Goal: Information Seeking & Learning: Learn about a topic

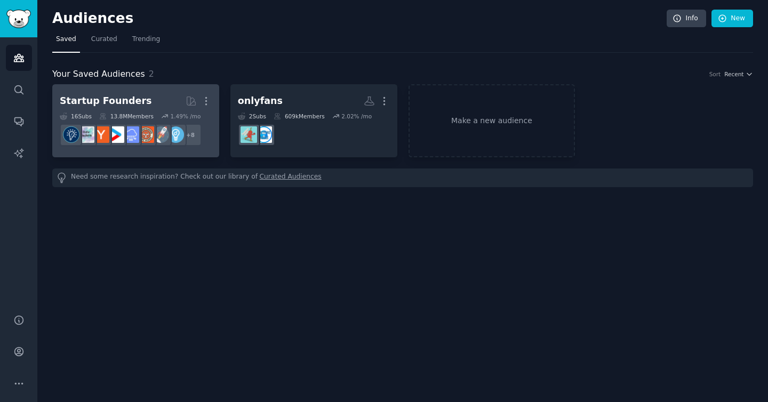
click at [157, 103] on h2 "Startup Founders More" at bounding box center [136, 101] width 152 height 19
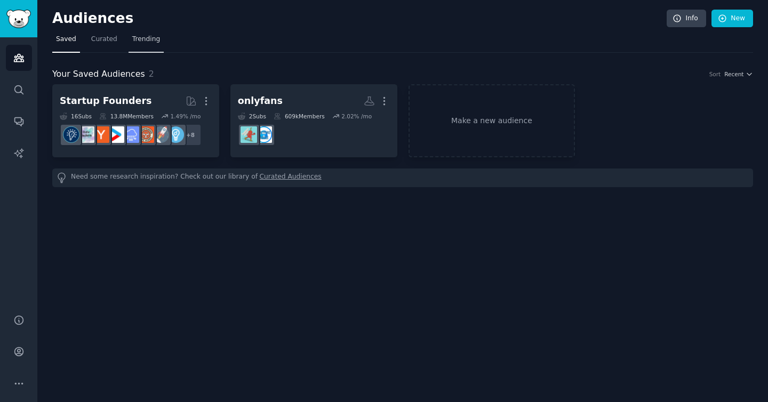
click at [144, 41] on span "Trending" at bounding box center [146, 40] width 28 height 10
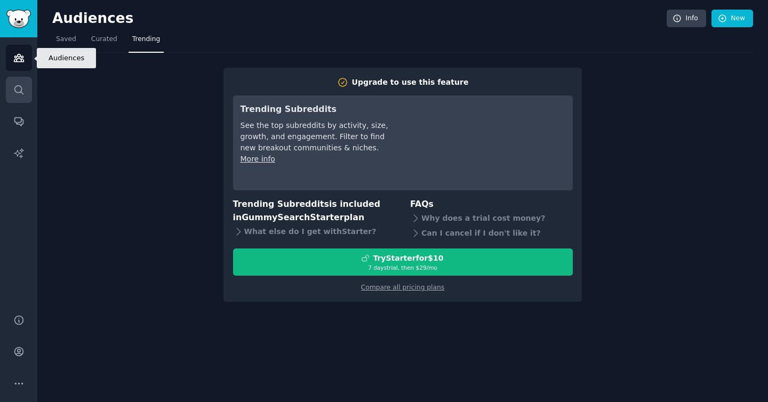
click at [21, 84] on icon "Sidebar" at bounding box center [18, 89] width 11 height 11
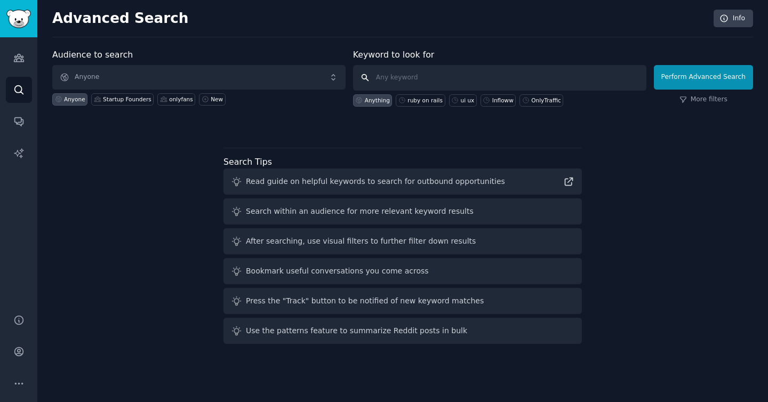
click at [398, 74] on input "text" at bounding box center [499, 78] width 293 height 26
type input "ruby on rails"
click at [426, 99] on div "ruby on rails" at bounding box center [424, 99] width 35 height 7
click at [665, 91] on div "Perform Advanced Search More filters" at bounding box center [702, 80] width 99 height 53
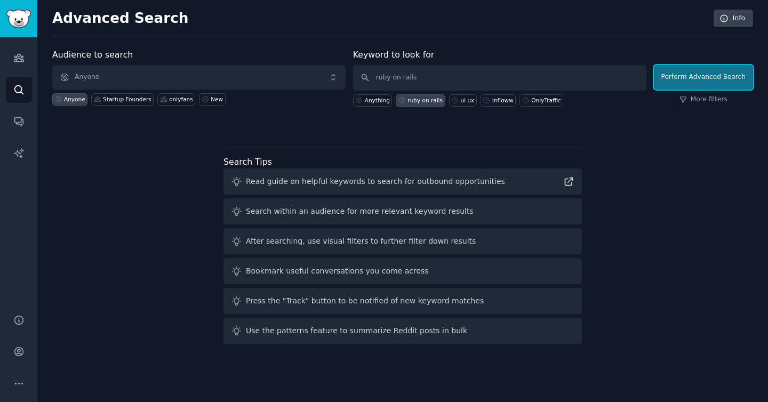
click at [669, 86] on button "Perform Advanced Search" at bounding box center [702, 77] width 99 height 25
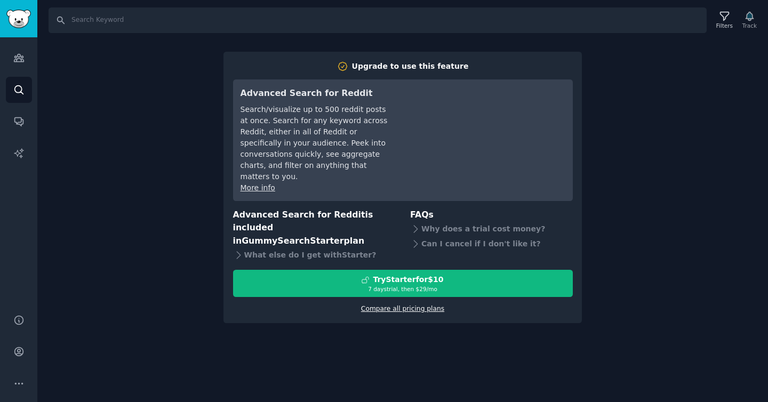
click at [406, 305] on link "Compare all pricing plans" at bounding box center [402, 308] width 83 height 7
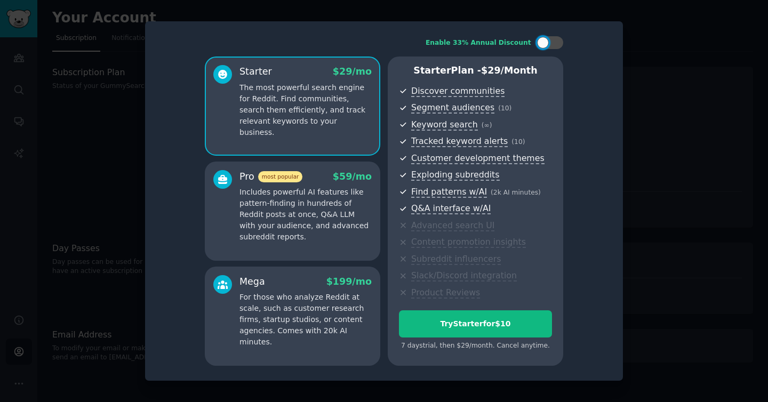
click at [99, 280] on div at bounding box center [384, 201] width 768 height 402
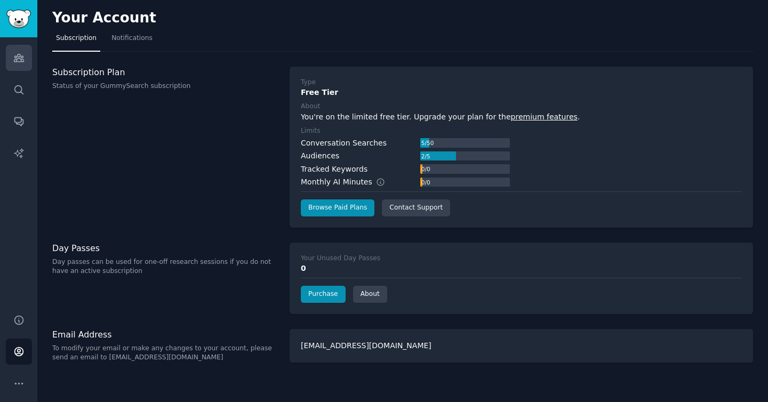
click at [14, 45] on link "Audiences" at bounding box center [19, 58] width 26 height 26
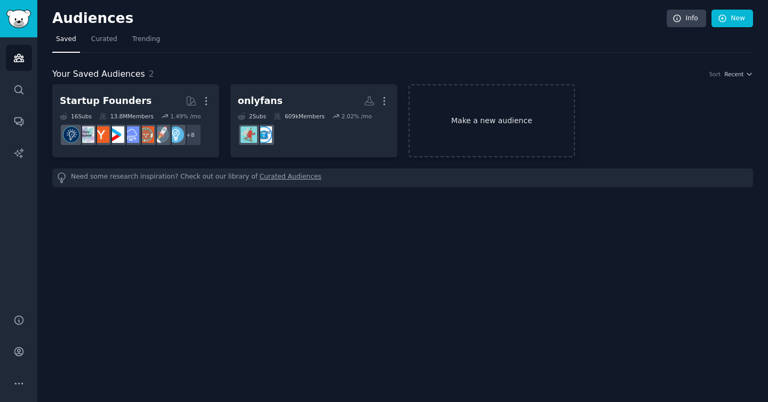
click at [461, 112] on link "Make a new audience" at bounding box center [491, 120] width 167 height 73
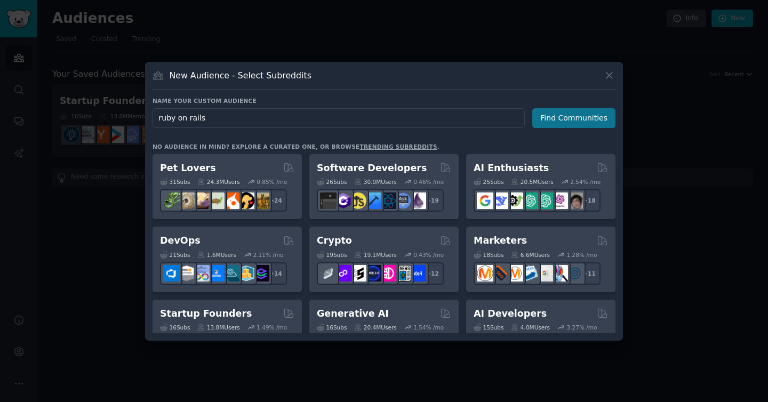
type input "ruby on rails"
click at [564, 118] on button "Find Communities" at bounding box center [573, 118] width 83 height 20
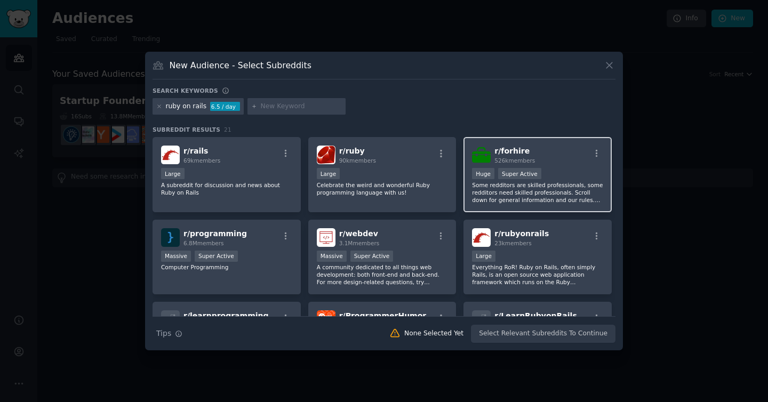
click at [513, 153] on span "r/ forhire" at bounding box center [511, 151] width 35 height 9
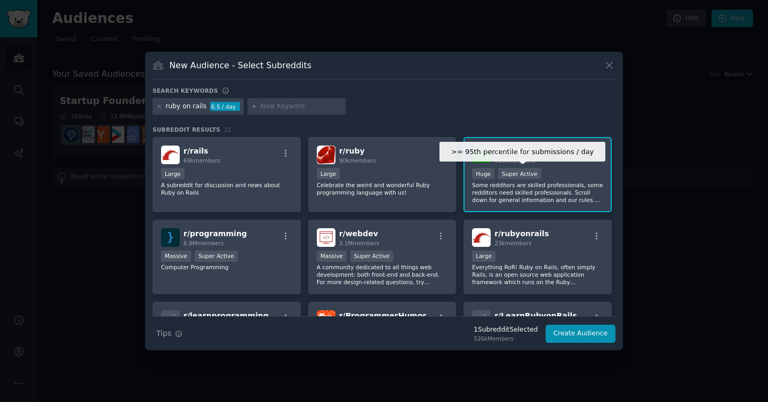
click at [535, 168] on div "Super Active" at bounding box center [519, 173] width 43 height 11
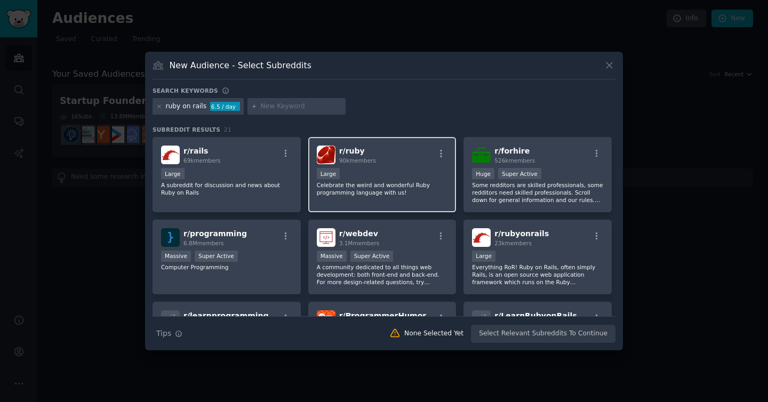
click at [380, 184] on p "Celebrate the weird and wonderful Ruby programming language with us!" at bounding box center [382, 188] width 131 height 15
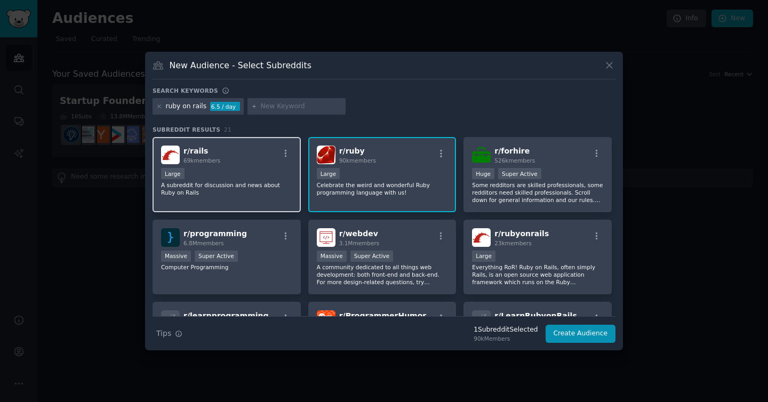
click at [228, 182] on p "A subreddit for discussion and news about Ruby on Rails" at bounding box center [226, 188] width 131 height 15
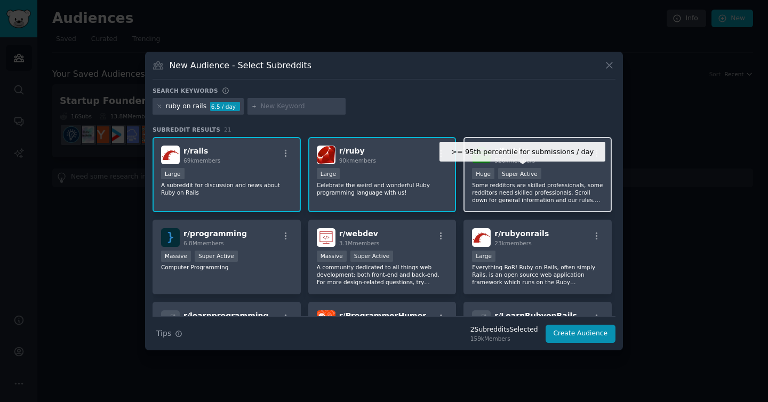
click at [498, 176] on div "Super Active" at bounding box center [519, 173] width 43 height 11
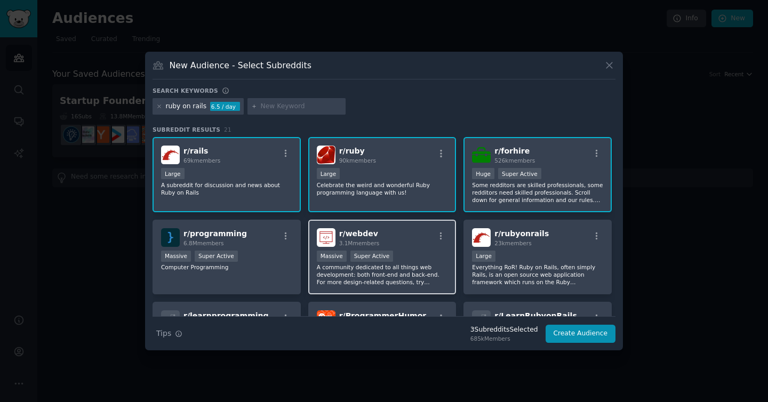
click at [422, 230] on div "r/ webdev 3.1M members" at bounding box center [382, 237] width 131 height 19
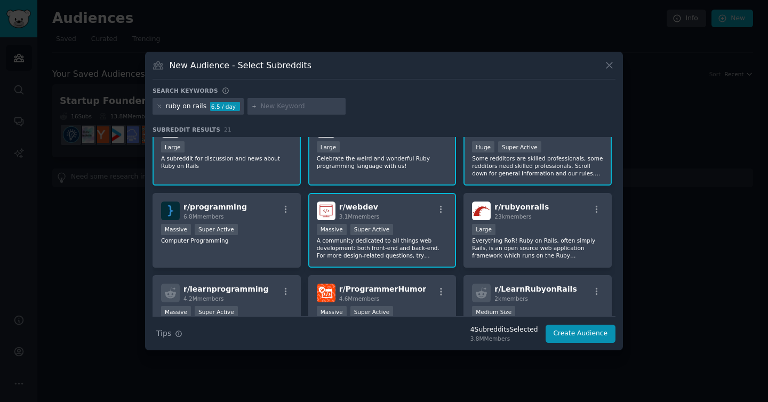
scroll to position [29, 0]
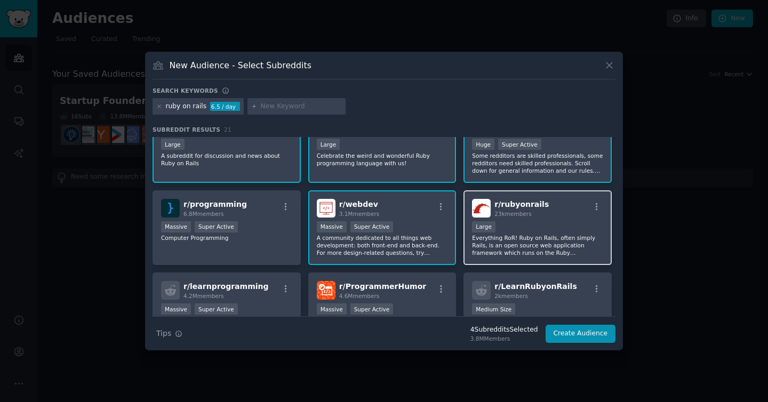
click at [521, 221] on div "10,000 - 100,000 members Large" at bounding box center [537, 227] width 131 height 13
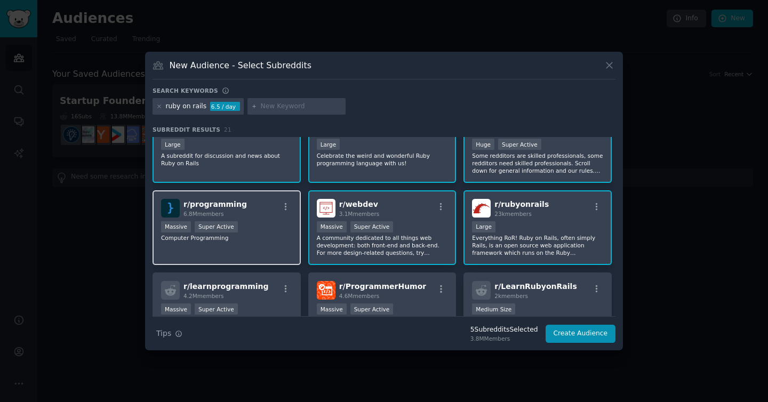
click at [265, 227] on div "Massive Super Active" at bounding box center [226, 227] width 131 height 13
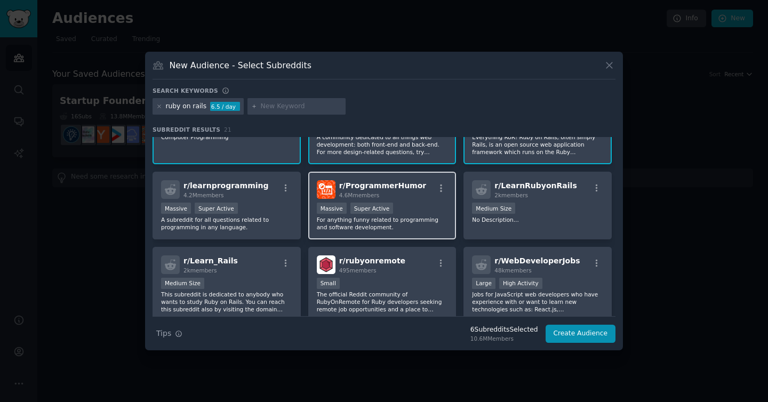
scroll to position [140, 0]
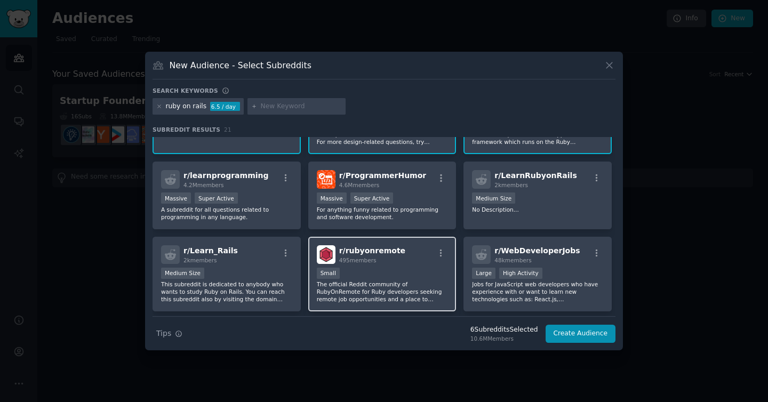
click at [408, 267] on div "r/ rubyonremote 495 members Small The official Reddit community of RubyOnRemote…" at bounding box center [382, 274] width 148 height 75
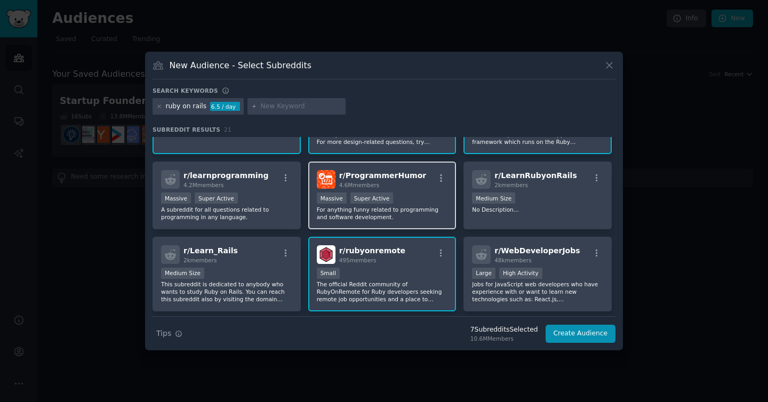
click at [406, 183] on div "4.6M members" at bounding box center [382, 184] width 87 height 7
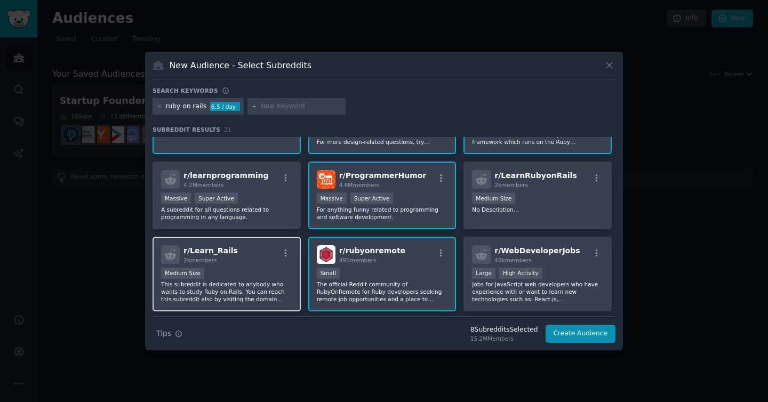
click at [267, 285] on p "This subreddit is dedicated to anybody who wants to study Ruby on Rails. You ca…" at bounding box center [226, 291] width 131 height 22
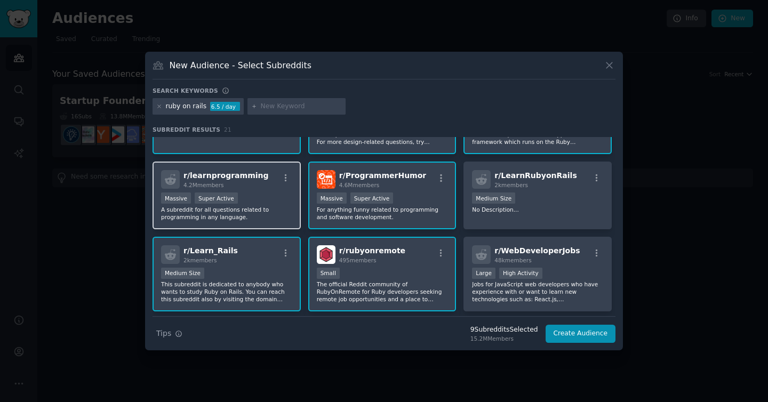
click at [277, 202] on div "Massive Super Active" at bounding box center [226, 198] width 131 height 13
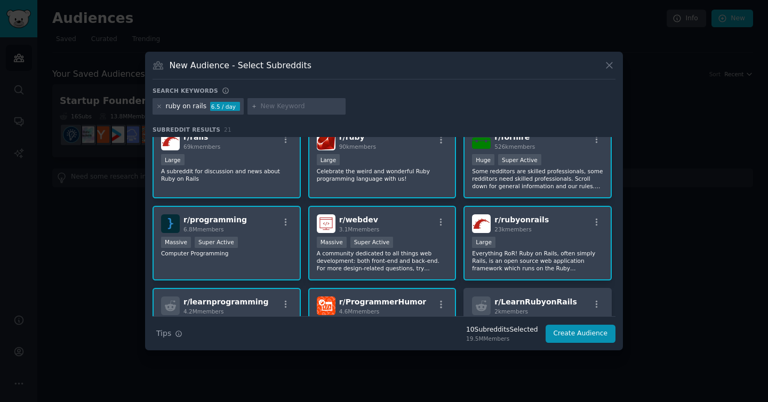
scroll to position [0, 0]
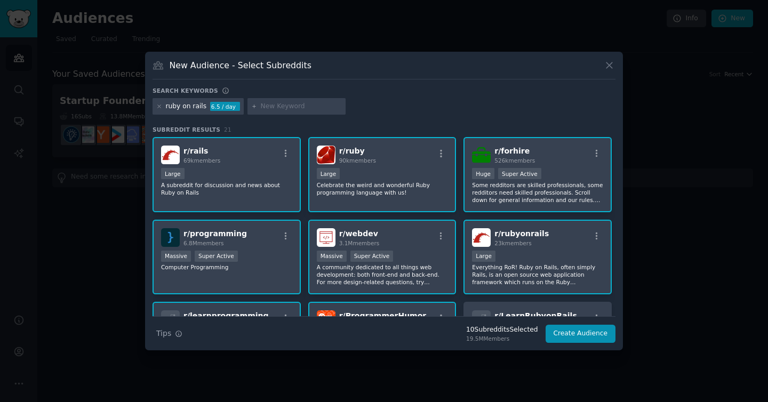
click at [538, 166] on div "r/ forhire 526k members >= 95th percentile for submissions / day Huge Super Act…" at bounding box center [537, 174] width 148 height 75
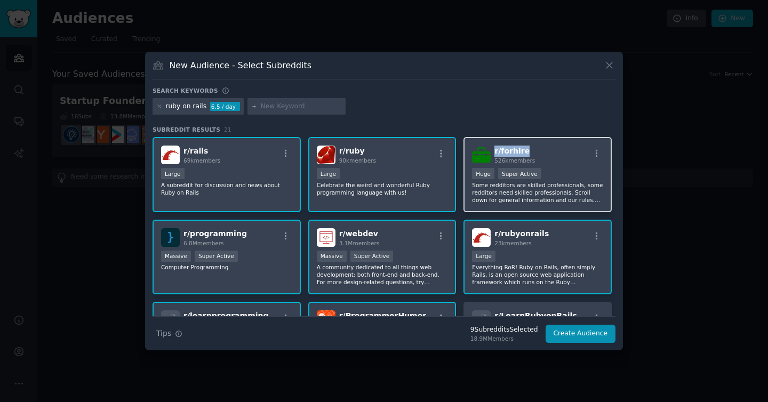
drag, startPoint x: 540, startPoint y: 151, endPoint x: 493, endPoint y: 153, distance: 47.5
click at [493, 153] on div "r/ forhire 526k members" at bounding box center [537, 155] width 131 height 19
copy span "r/ forhire"
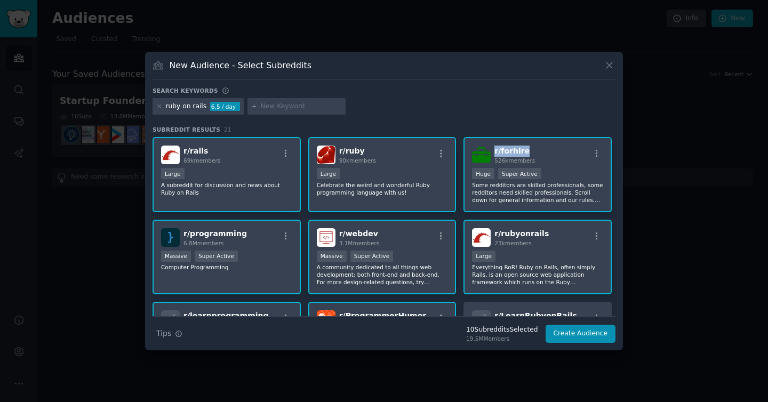
click at [504, 148] on span "r/ forhire" at bounding box center [511, 151] width 35 height 9
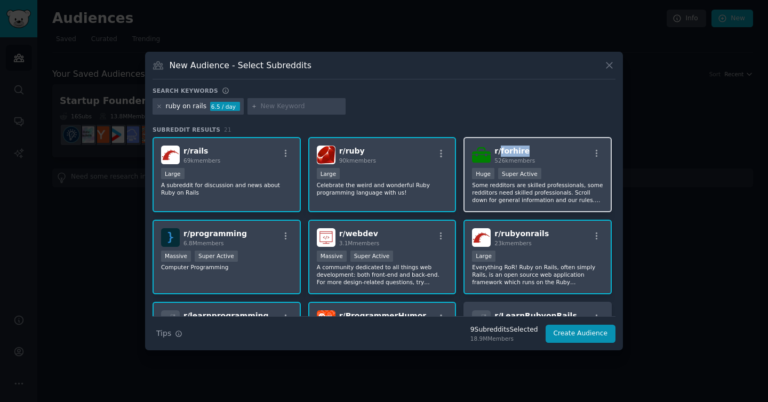
click at [504, 148] on span "r/ forhire" at bounding box center [511, 151] width 35 height 9
